Goal: Communication & Community: Answer question/provide support

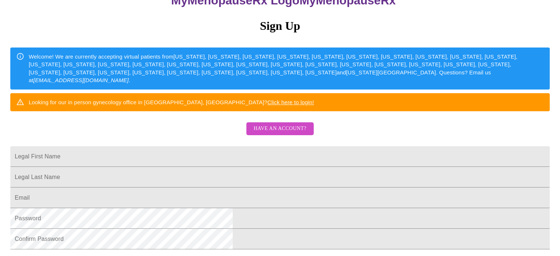
scroll to position [73, 0]
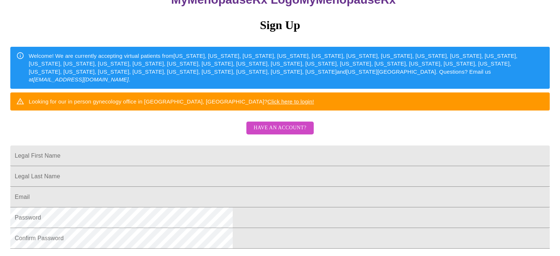
click at [283, 133] on span "Have an account?" at bounding box center [280, 127] width 53 height 9
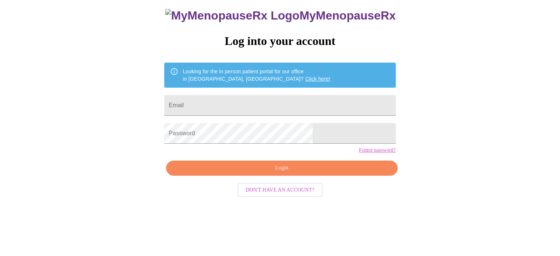
scroll to position [14, 0]
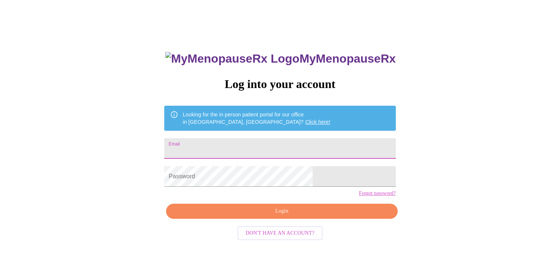
click at [244, 144] on input "Email" at bounding box center [279, 148] width 231 height 21
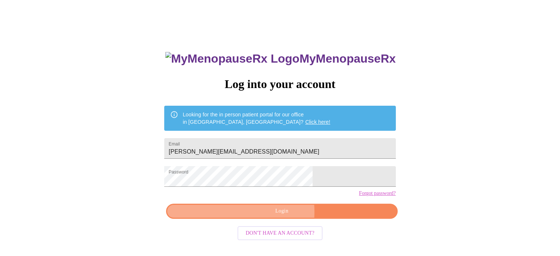
click at [264, 216] on span "Login" at bounding box center [281, 211] width 214 height 9
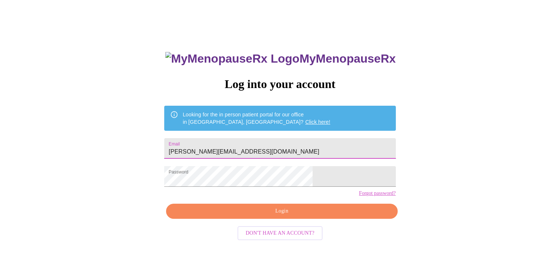
click at [265, 145] on input "[PERSON_NAME][EMAIL_ADDRESS][DOMAIN_NAME]" at bounding box center [279, 148] width 231 height 21
type input "[PERSON_NAME][EMAIL_ADDRESS][DOMAIN_NAME]"
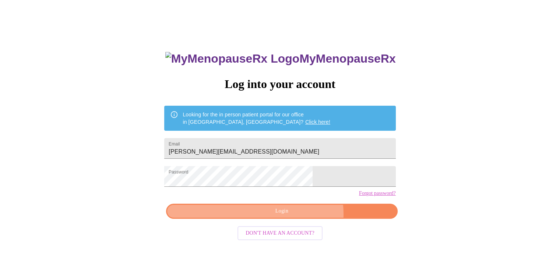
click at [296, 216] on span "Login" at bounding box center [281, 211] width 214 height 9
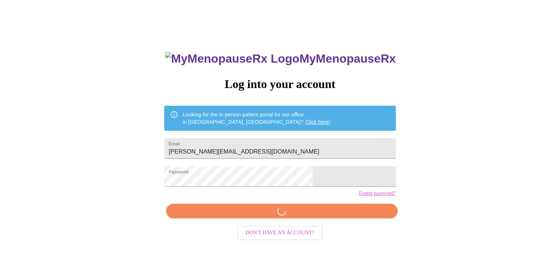
scroll to position [14, 0]
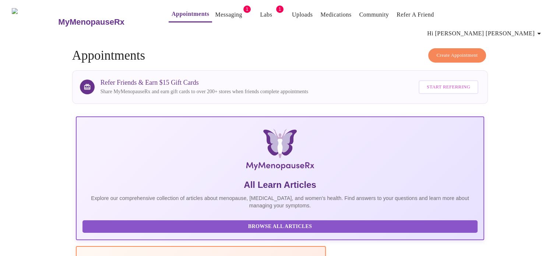
click at [215, 14] on link "Messaging" at bounding box center [228, 15] width 27 height 10
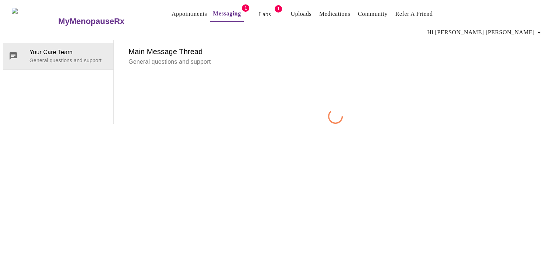
scroll to position [28, 0]
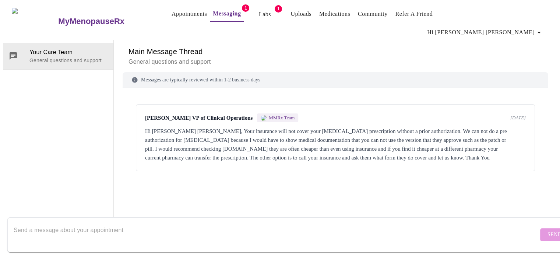
click at [138, 223] on textarea "Send a message about your appointment" at bounding box center [276, 235] width 525 height 24
click at [213, 13] on link "Messaging" at bounding box center [227, 13] width 28 height 10
click at [259, 16] on link "Labs" at bounding box center [265, 14] width 12 height 10
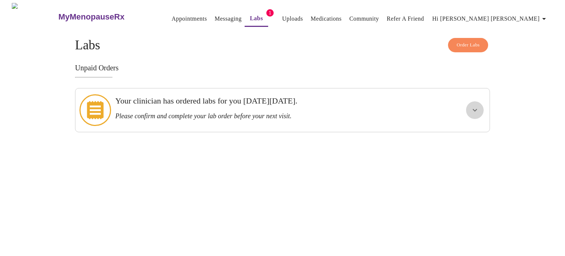
click at [473, 106] on icon "show more" at bounding box center [475, 110] width 9 height 9
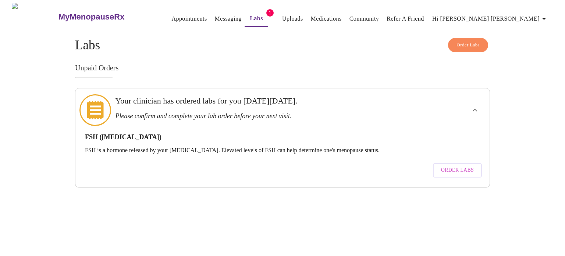
click at [172, 16] on link "Appointments" at bounding box center [189, 19] width 35 height 10
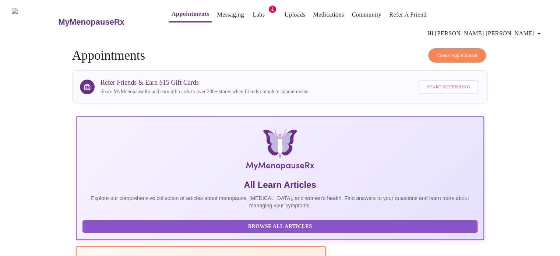
click at [172, 15] on link "Appointments" at bounding box center [191, 14] width 38 height 10
click at [253, 15] on link "Labs" at bounding box center [259, 15] width 12 height 10
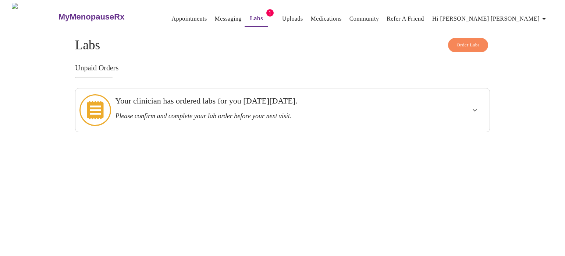
click at [215, 14] on link "Messaging" at bounding box center [228, 19] width 27 height 10
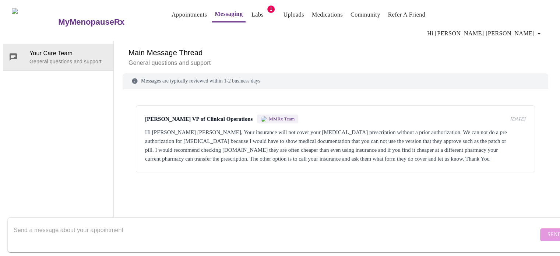
click at [175, 14] on link "Appointments" at bounding box center [189, 15] width 35 height 10
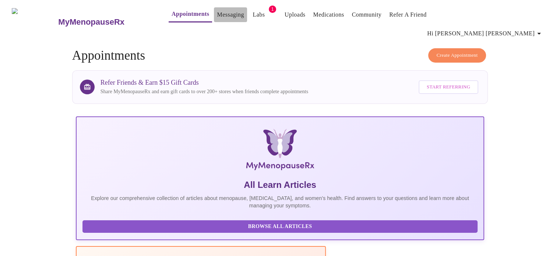
click at [217, 13] on link "Messaging" at bounding box center [230, 15] width 27 height 10
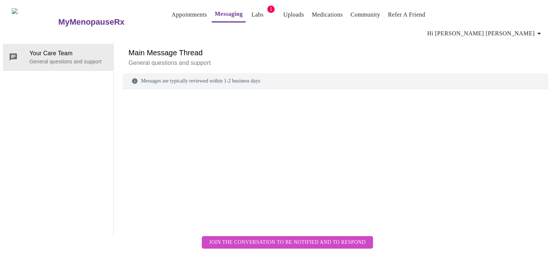
scroll to position [28, 0]
